Goal: Navigation & Orientation: Find specific page/section

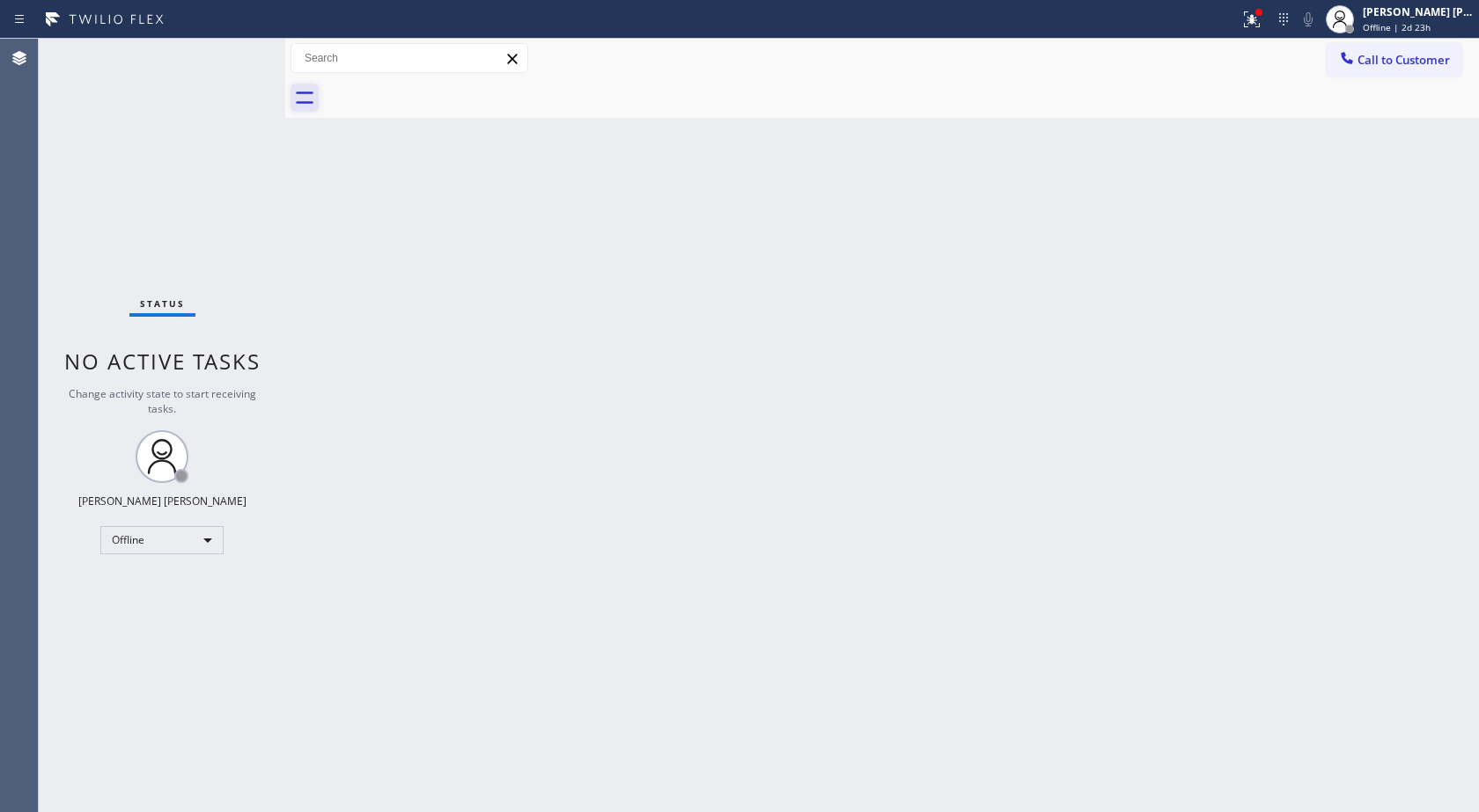
click at [316, 105] on icon at bounding box center [305, 98] width 28 height 28
click at [312, 101] on icon at bounding box center [305, 98] width 28 height 28
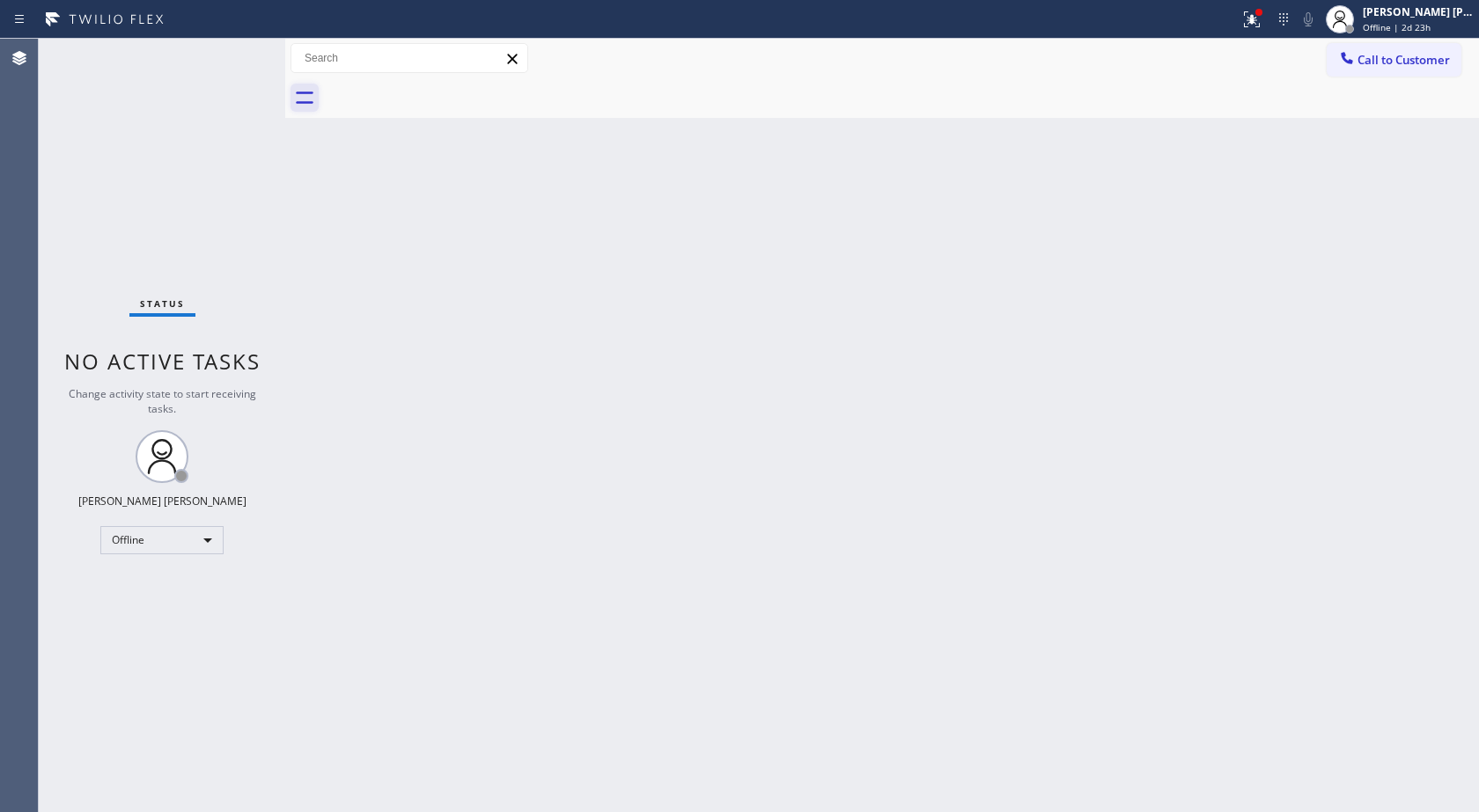
click at [312, 101] on icon at bounding box center [305, 98] width 28 height 28
click at [203, 533] on div "Offline" at bounding box center [161, 540] width 123 height 28
click at [619, 323] on div at bounding box center [739, 406] width 1479 height 812
click at [618, 322] on div "Back to Dashboard Change Sender ID Customers Technicians Select a contact Outbo…" at bounding box center [882, 425] width 1194 height 774
